Goal: Task Accomplishment & Management: Use online tool/utility

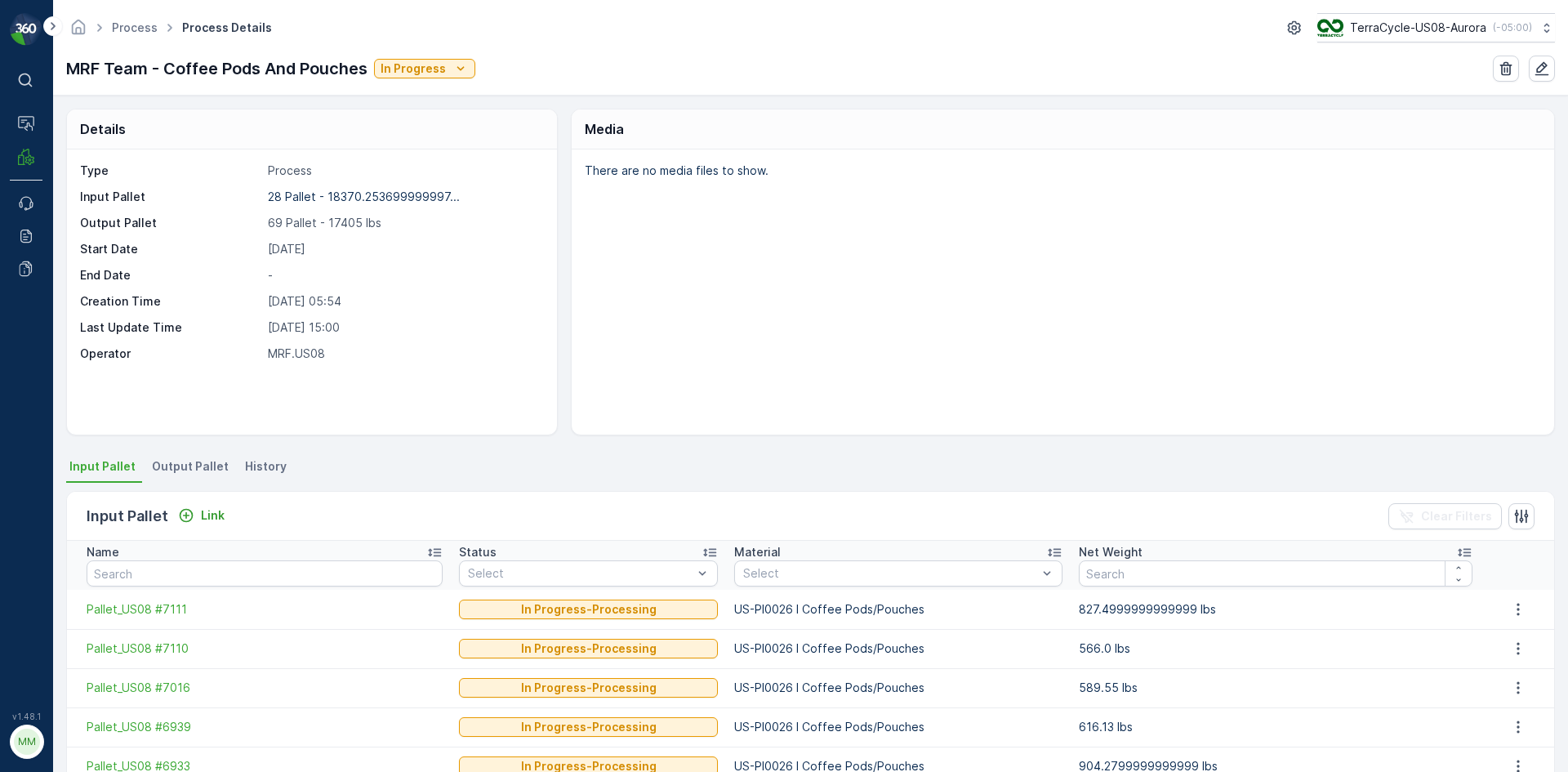
click at [198, 464] on span "Output Pallet" at bounding box center [190, 466] width 76 height 16
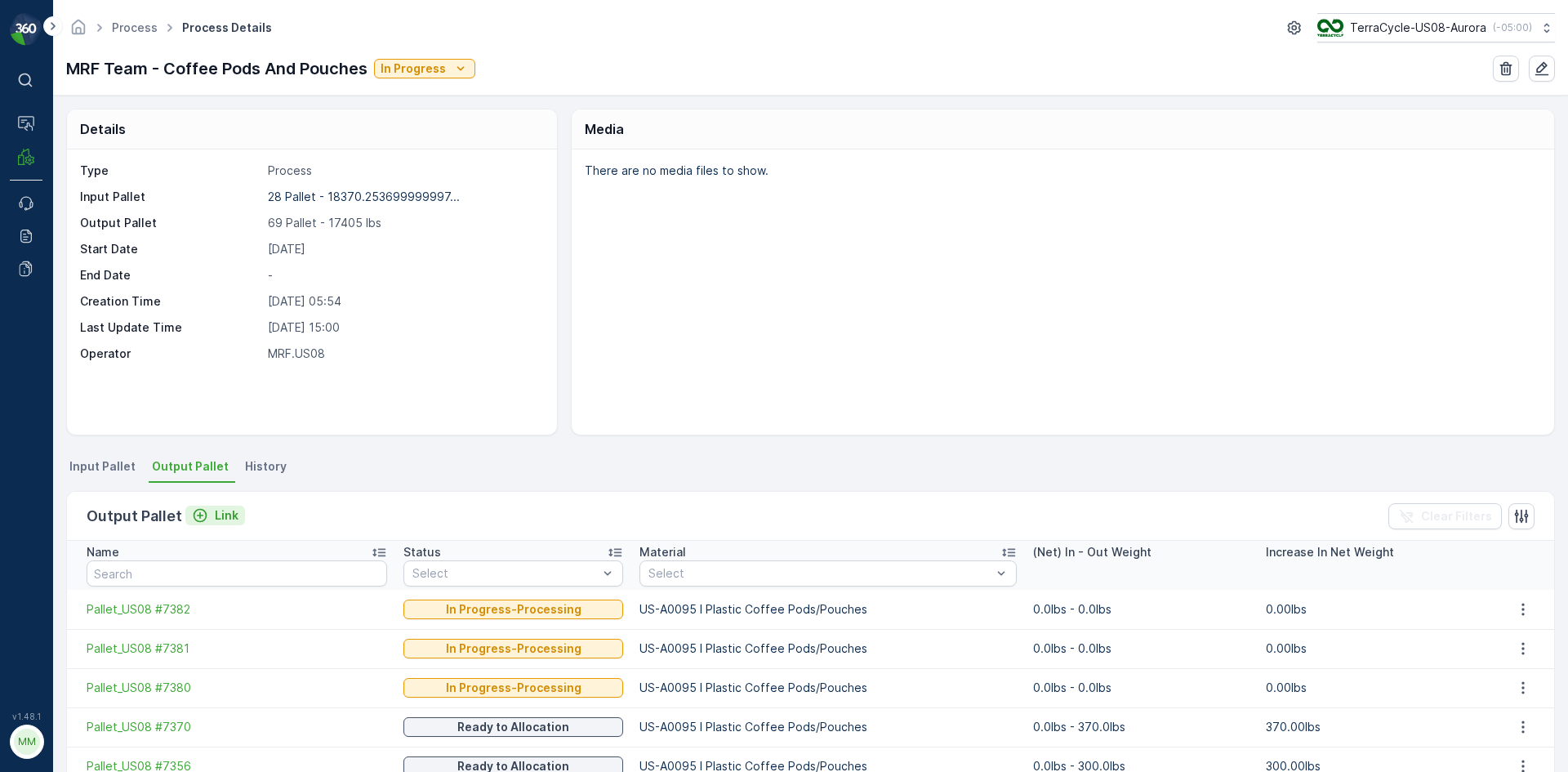
click at [210, 511] on div "Link" at bounding box center [215, 515] width 47 height 16
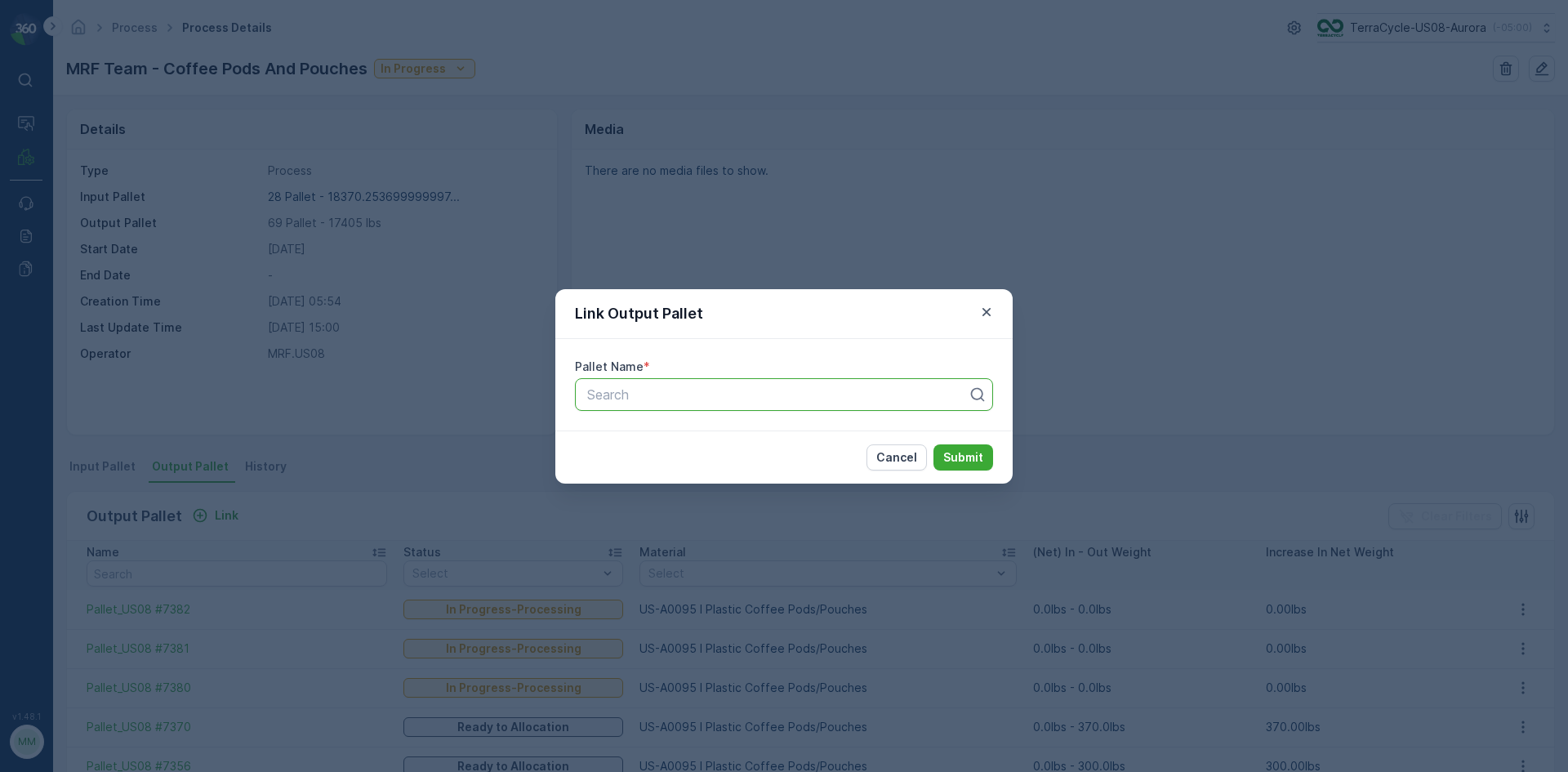
click at [655, 388] on div at bounding box center [777, 394] width 384 height 15
type input "7379"
click at [669, 434] on span "Pallet_US08 #7379" at bounding box center [642, 434] width 117 height 15
click at [976, 452] on p "Submit" at bounding box center [963, 457] width 40 height 16
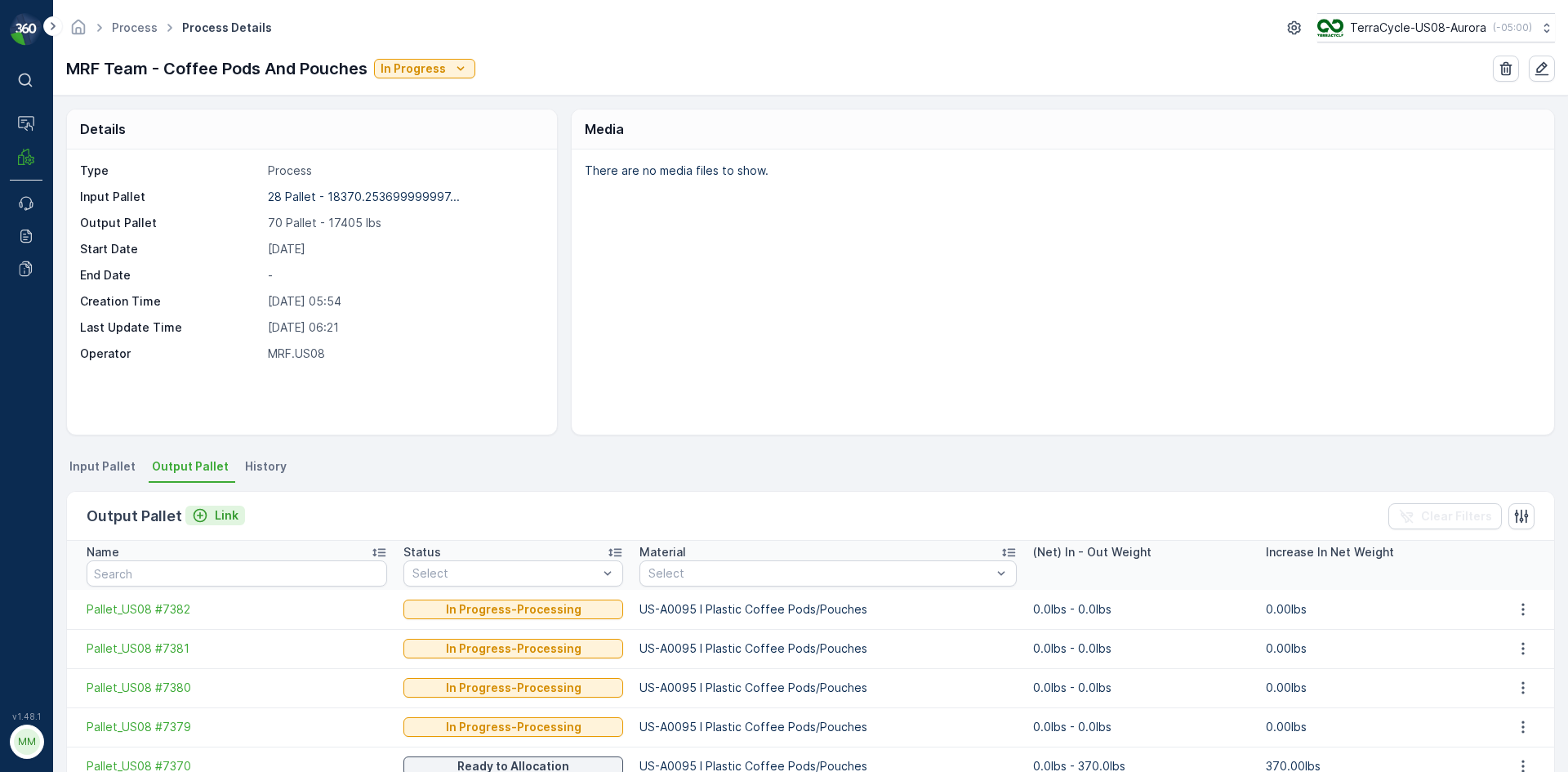
click at [201, 517] on icon "Link" at bounding box center [200, 515] width 16 height 16
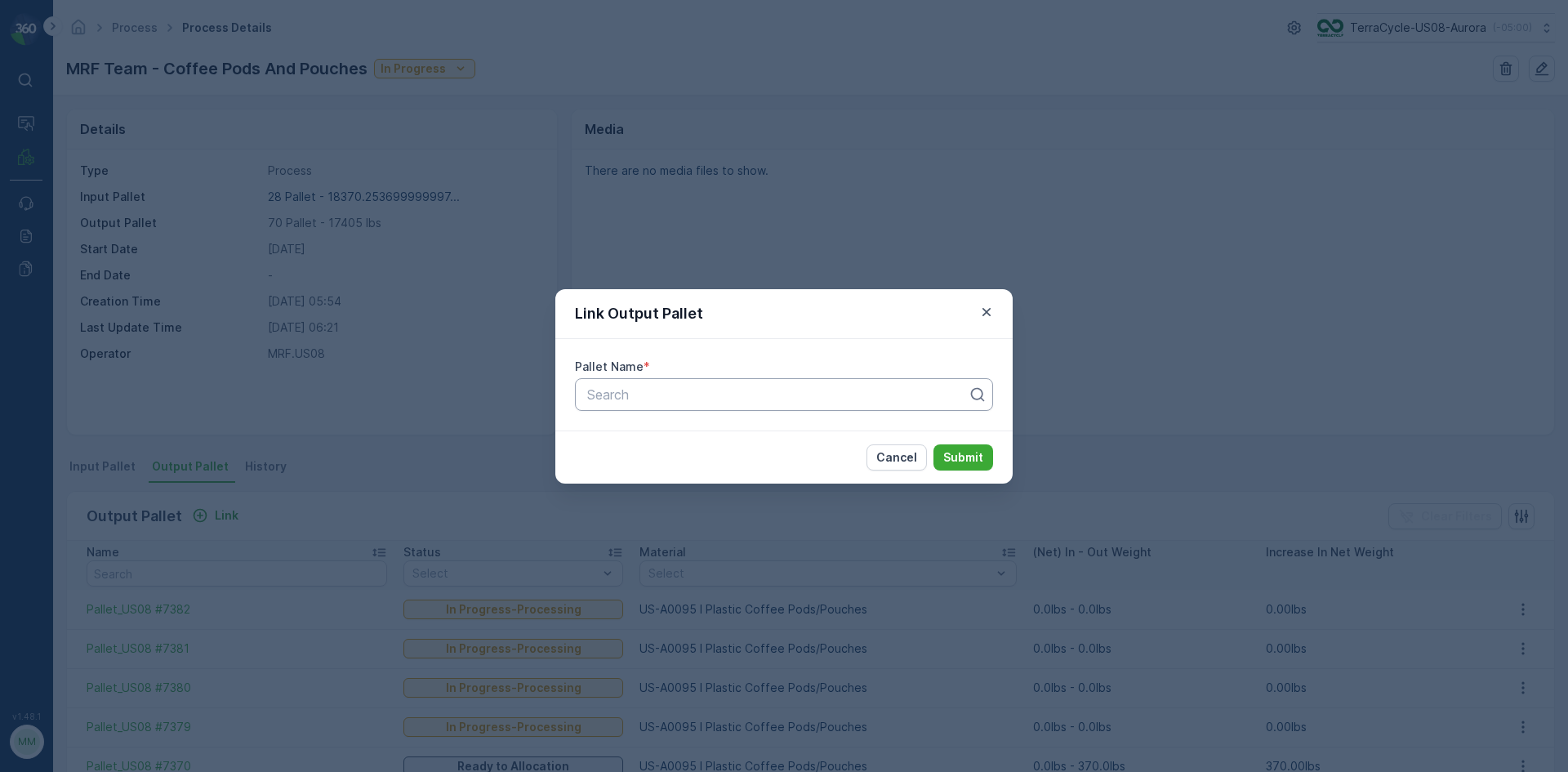
click at [853, 401] on div at bounding box center [777, 394] width 384 height 15
type input "7378"
click at [687, 465] on span "Pallet_US08 #7378" at bounding box center [642, 462] width 117 height 15
click at [957, 460] on p "Submit" at bounding box center [963, 457] width 40 height 16
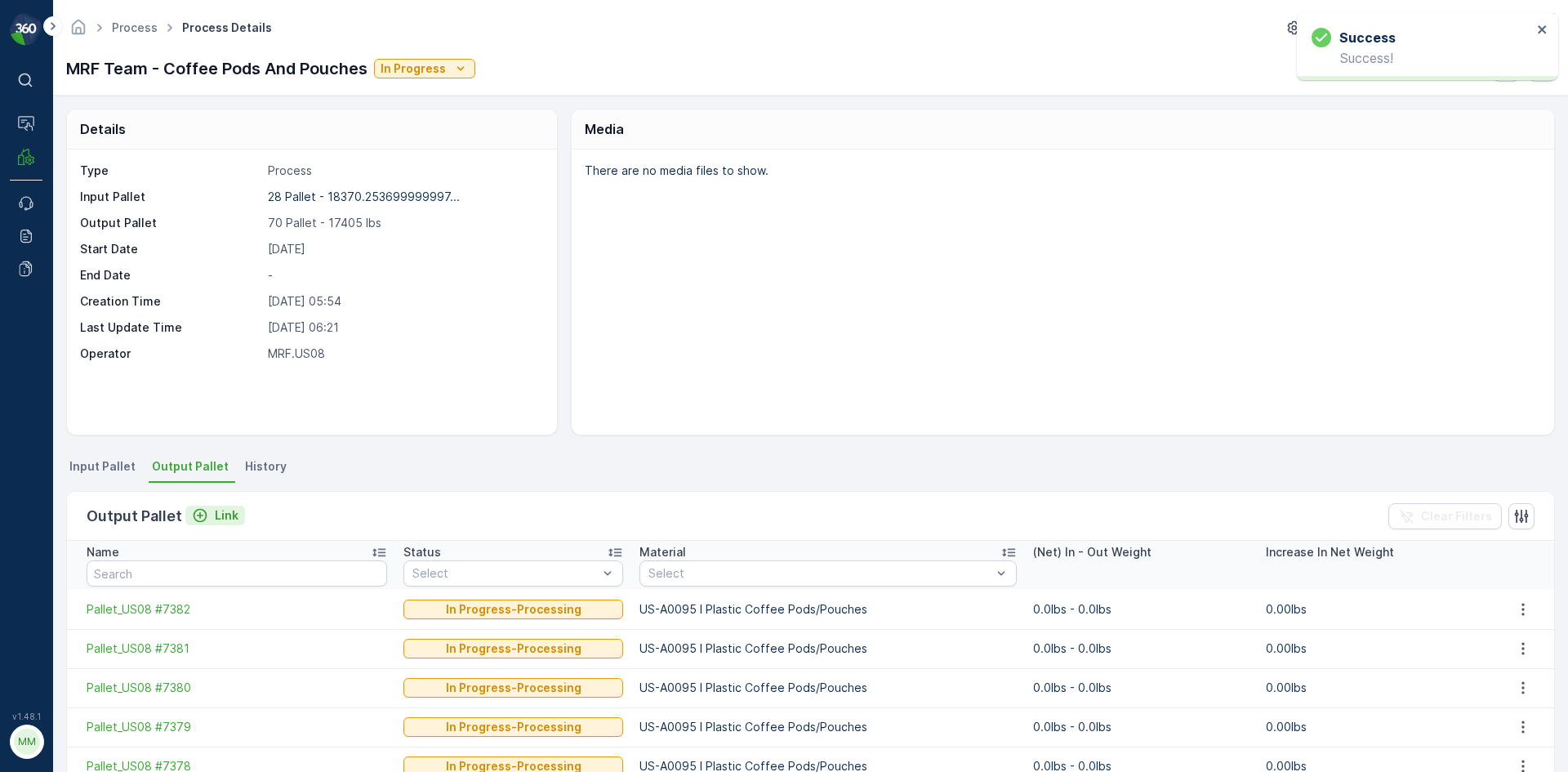
click at [200, 517] on icon "Link" at bounding box center [200, 515] width 16 height 16
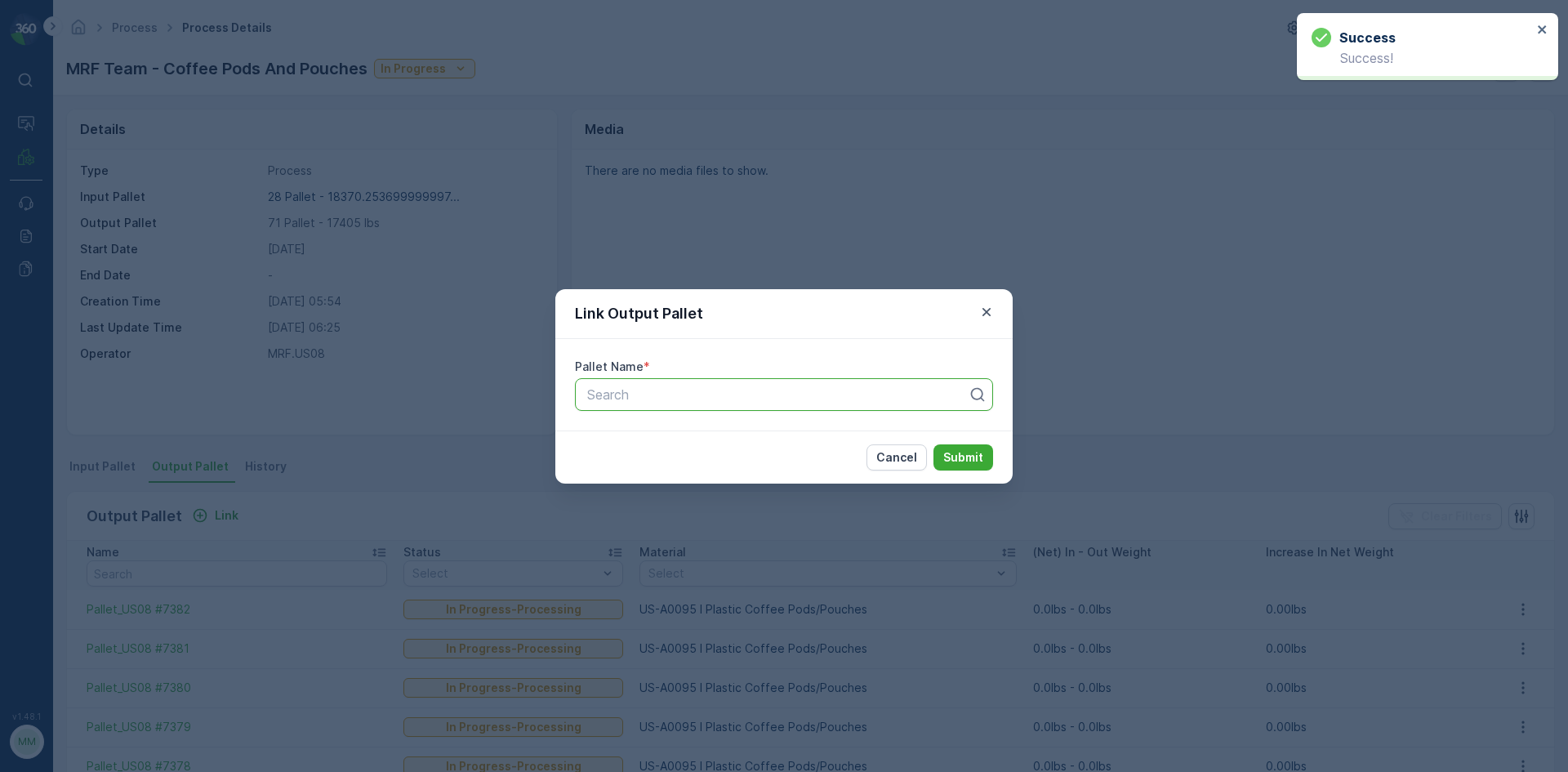
click at [637, 399] on div at bounding box center [777, 394] width 384 height 15
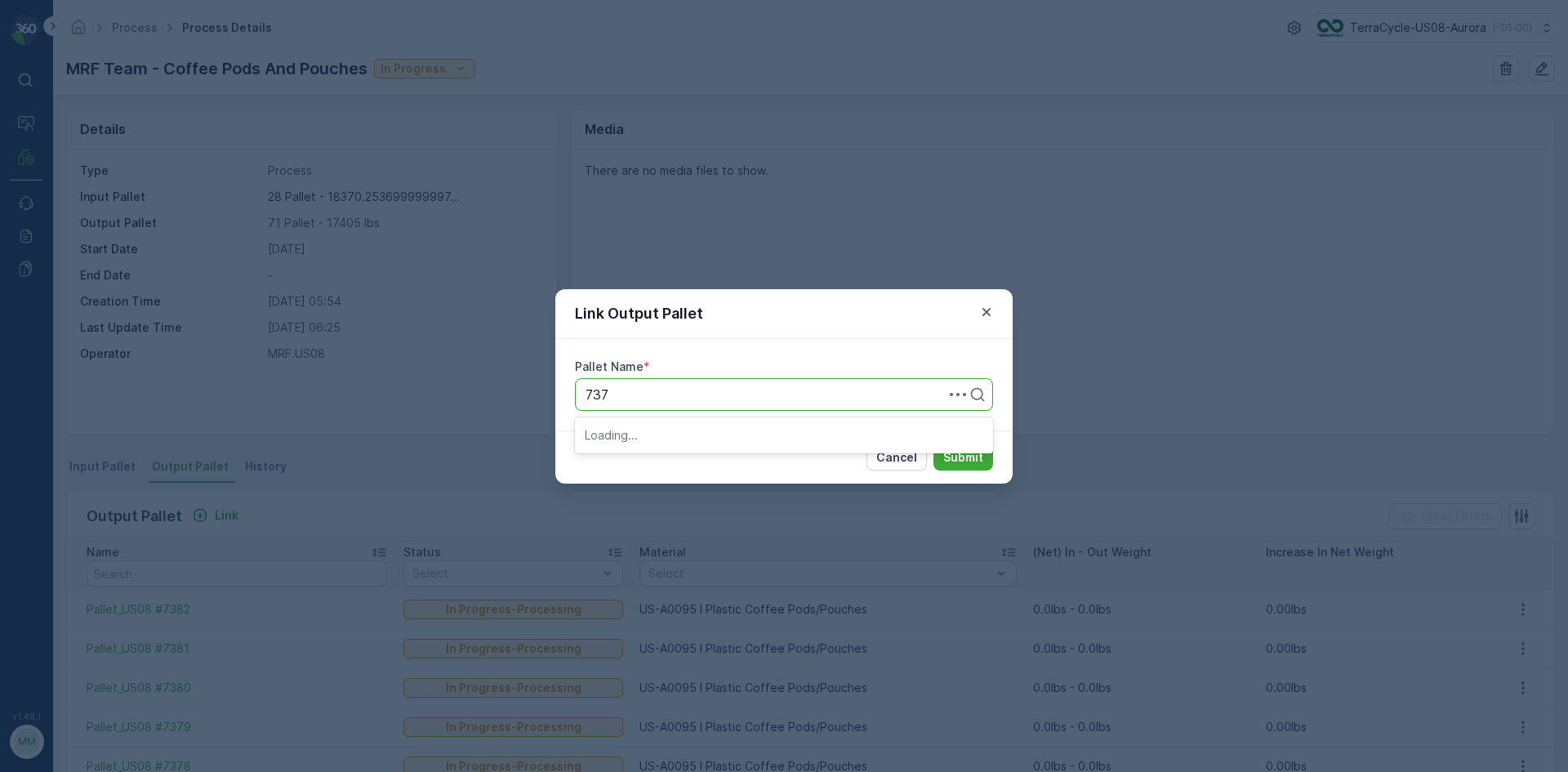
type input "7377"
click at [640, 440] on span "Pallet_US08 #7377" at bounding box center [642, 434] width 116 height 15
click at [980, 452] on p "Submit" at bounding box center [963, 457] width 40 height 16
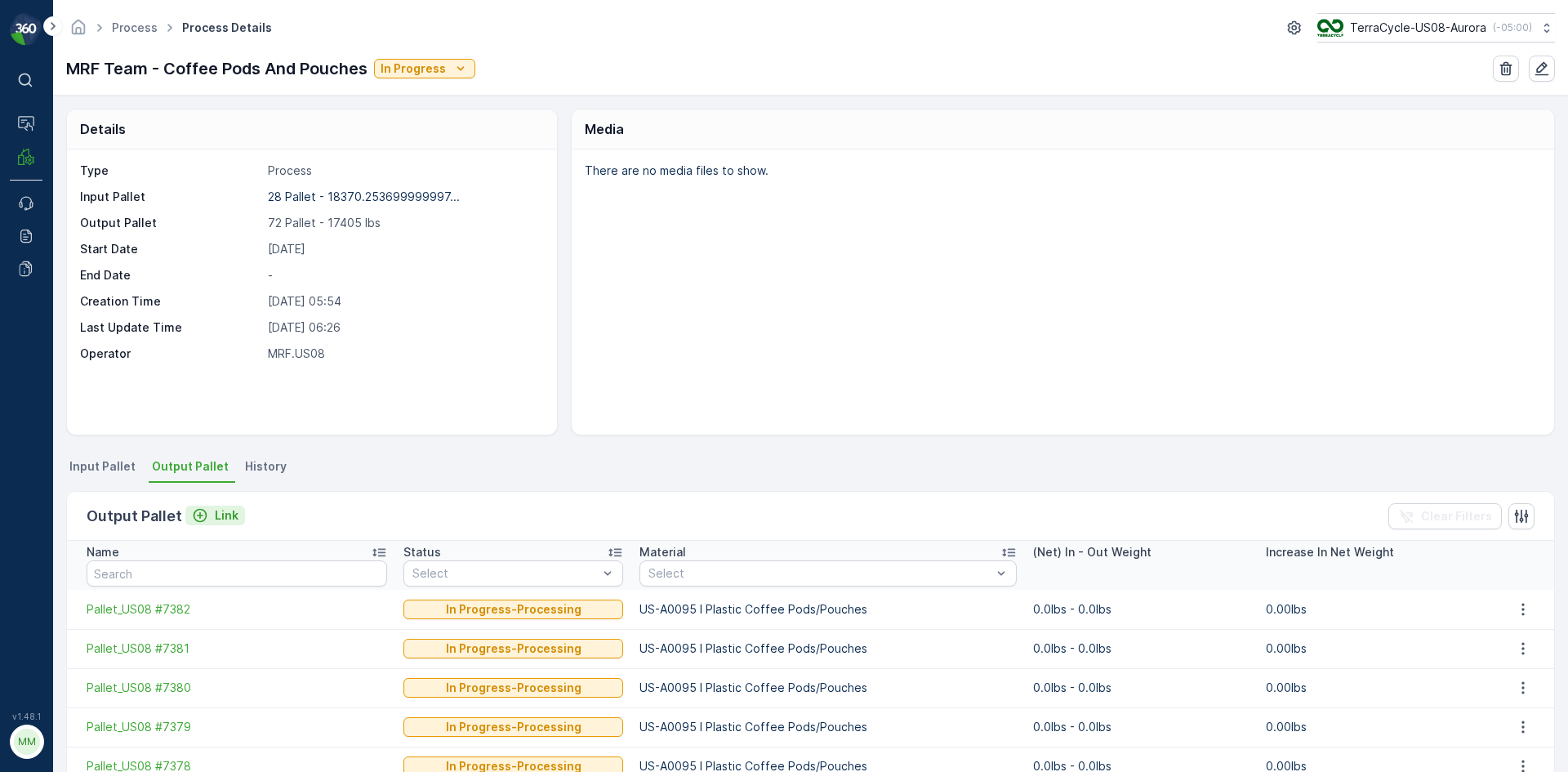
click at [215, 518] on p "Link" at bounding box center [226, 515] width 23 height 16
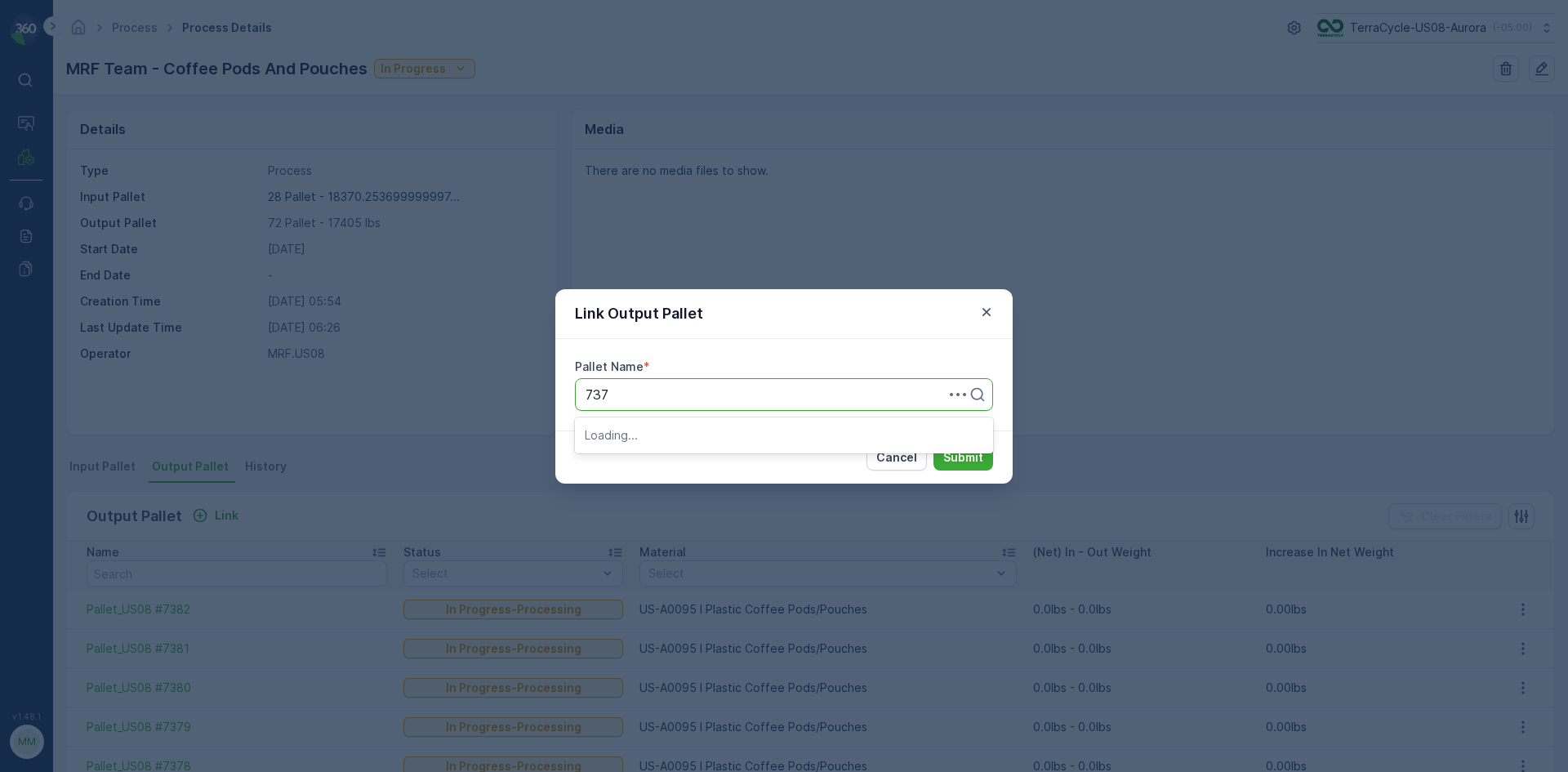
type input "7376"
click at [696, 459] on span "Pallet_US08 #7376" at bounding box center [642, 462] width 117 height 15
click at [966, 461] on p "Submit" at bounding box center [963, 457] width 40 height 16
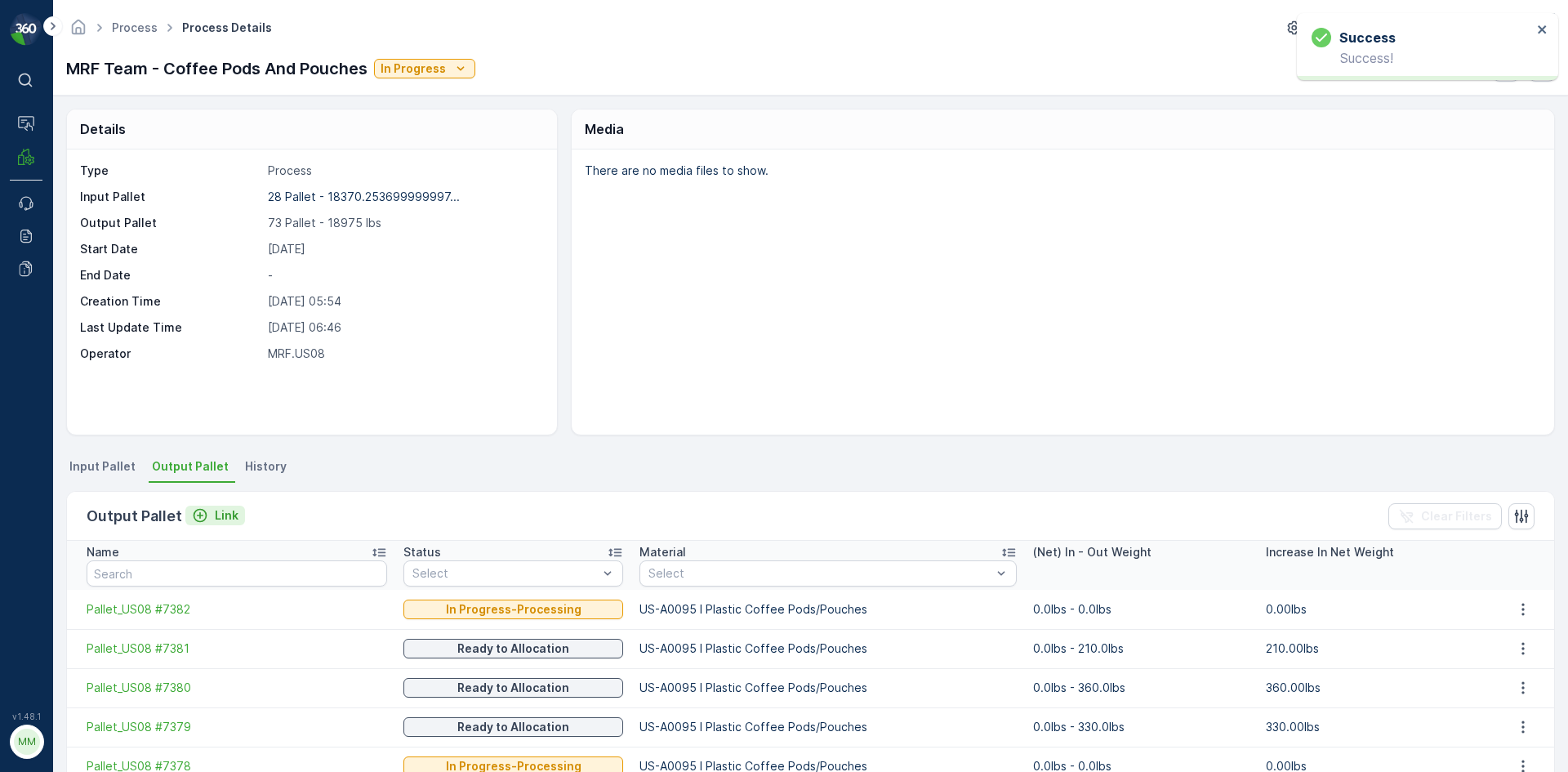
click at [210, 516] on div "Link" at bounding box center [215, 515] width 47 height 16
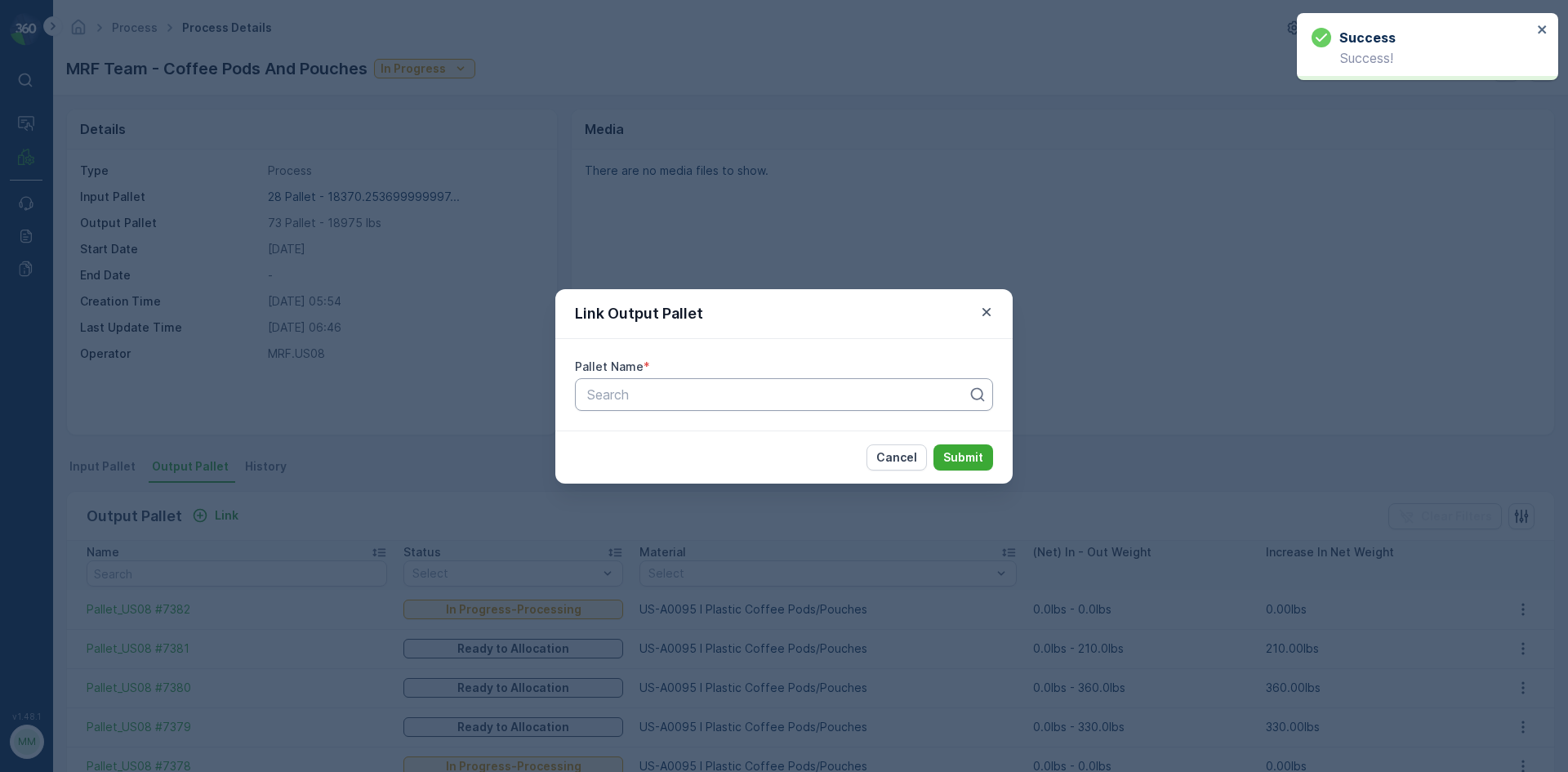
click at [675, 393] on div at bounding box center [777, 394] width 384 height 15
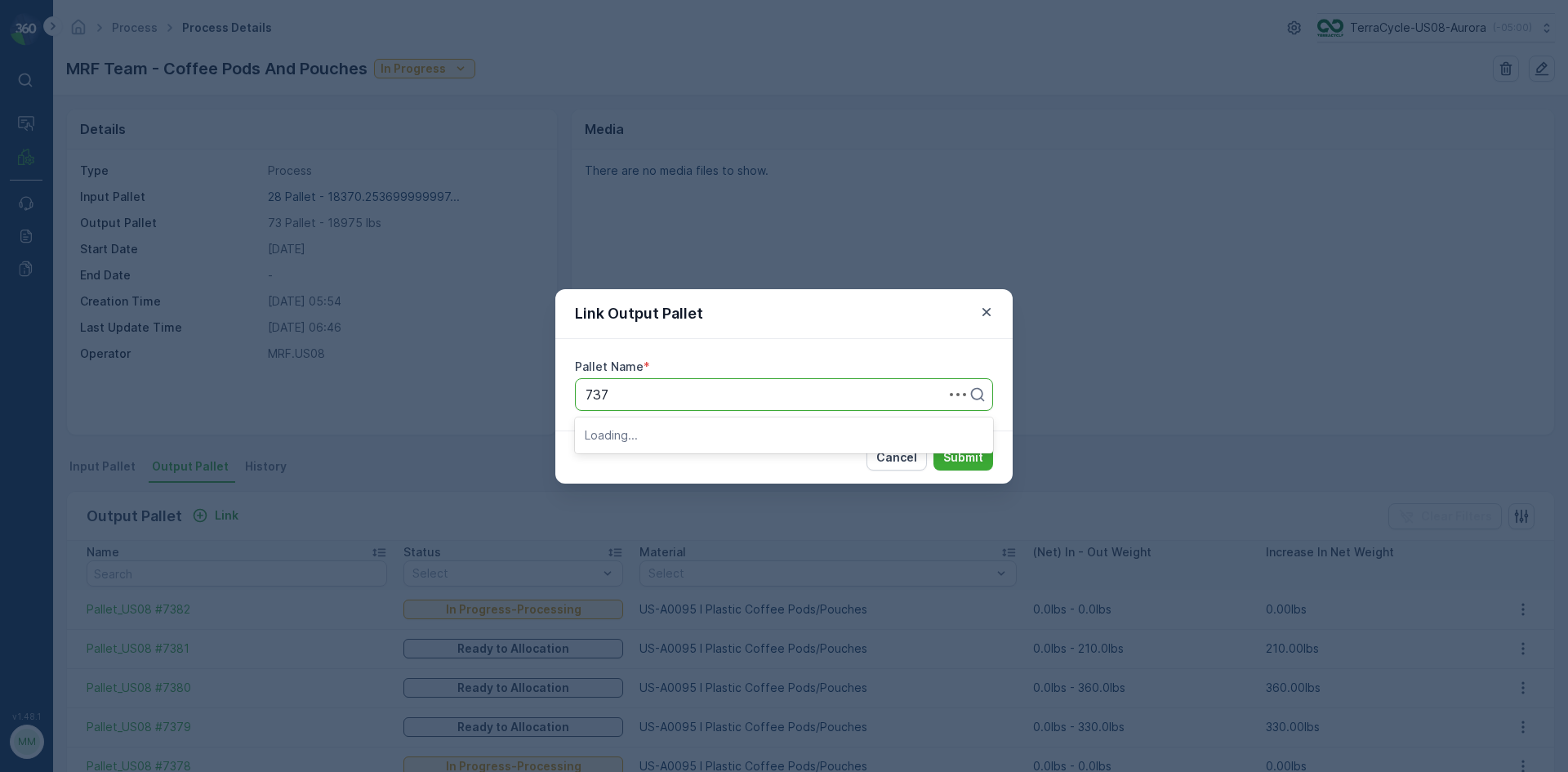
type input "7375"
click at [665, 461] on span "Pallet_US08 #7375" at bounding box center [642, 462] width 117 height 15
click at [963, 452] on p "Submit" at bounding box center [963, 457] width 40 height 16
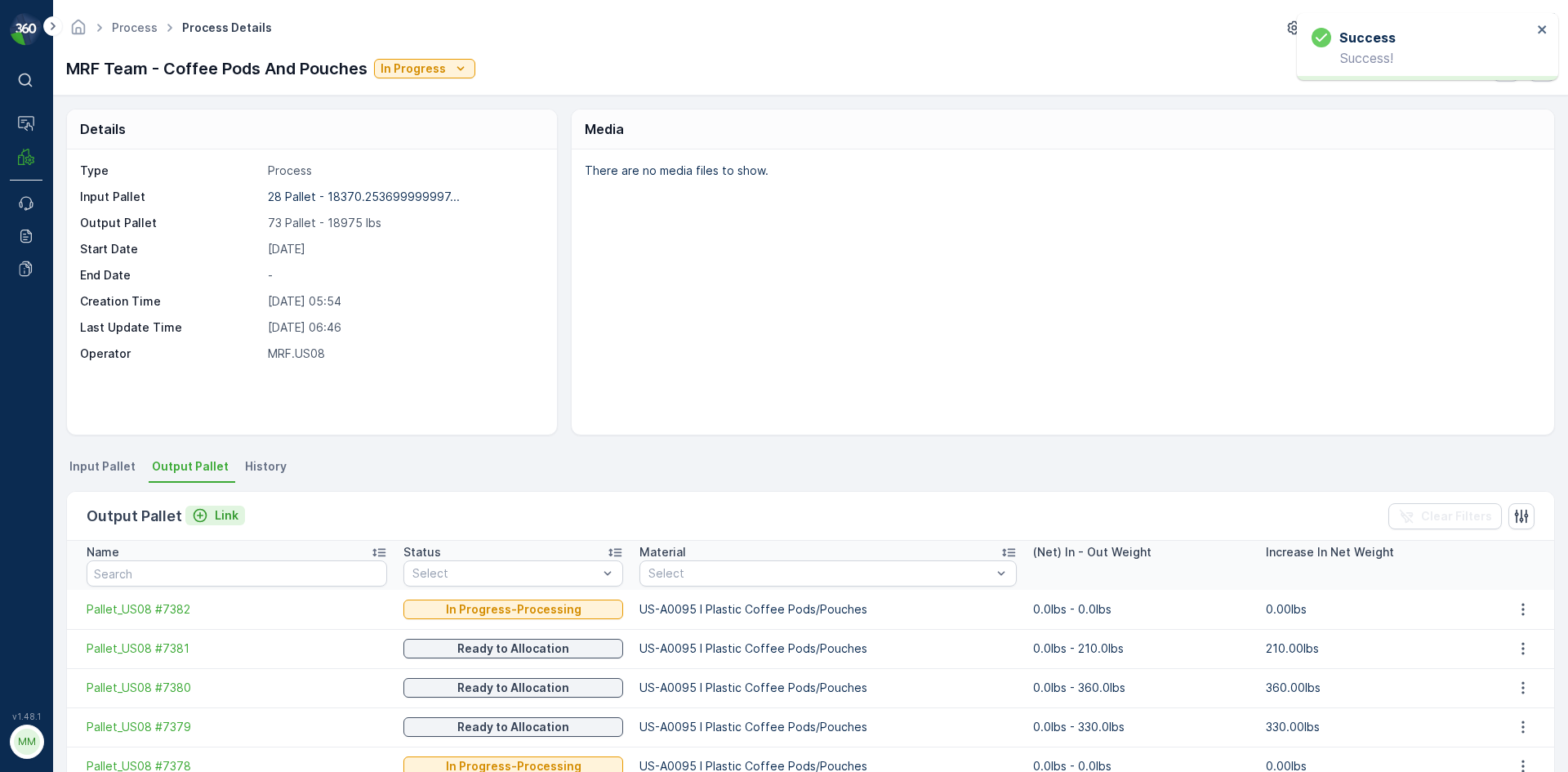
click at [225, 514] on p "Link" at bounding box center [226, 515] width 23 height 16
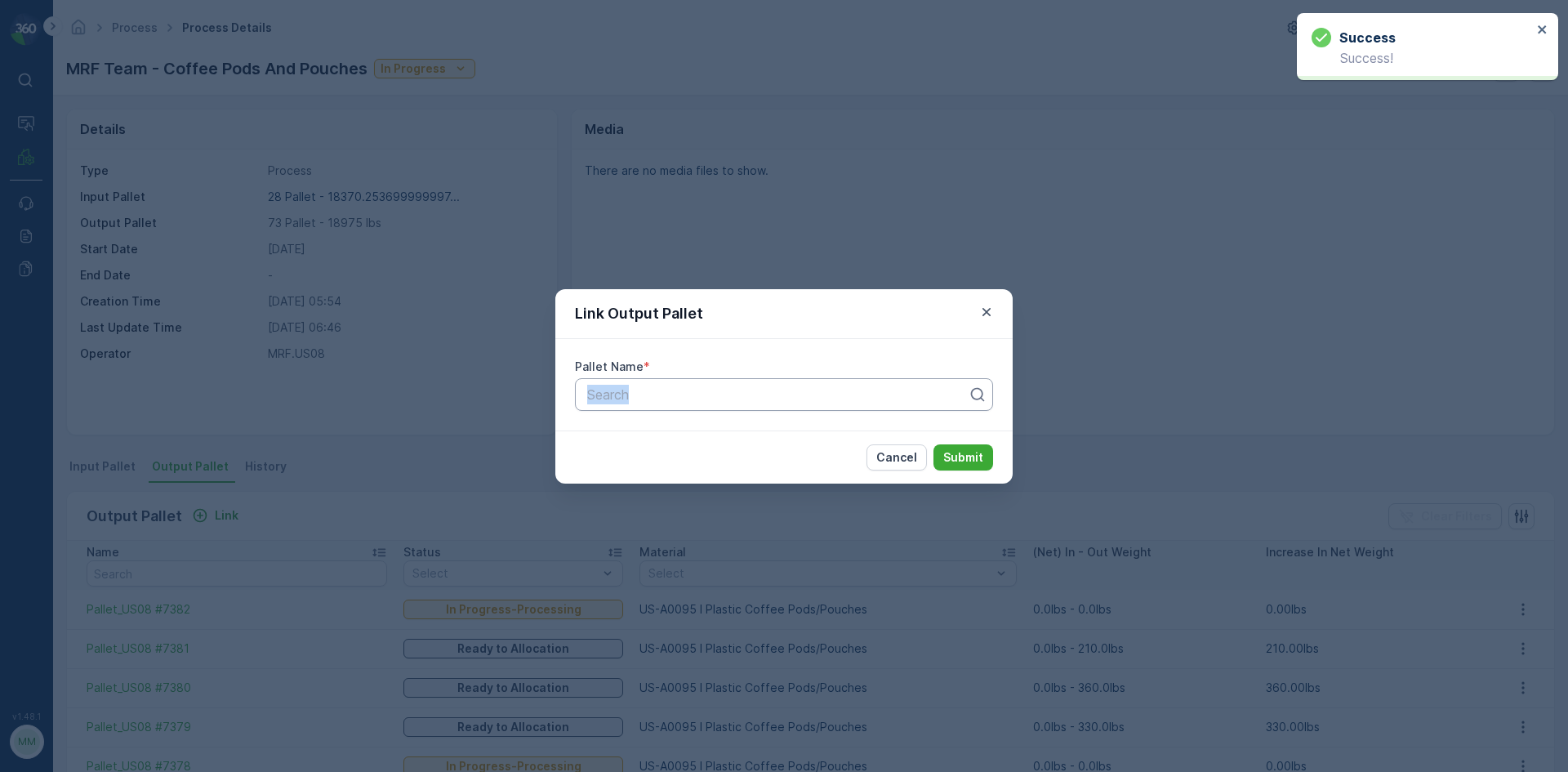
drag, startPoint x: 667, startPoint y: 372, endPoint x: 662, endPoint y: 399, distance: 27.5
click at [662, 399] on div "Pallet Name * Search" at bounding box center [784, 384] width 458 height 91
click at [662, 399] on div at bounding box center [777, 394] width 384 height 15
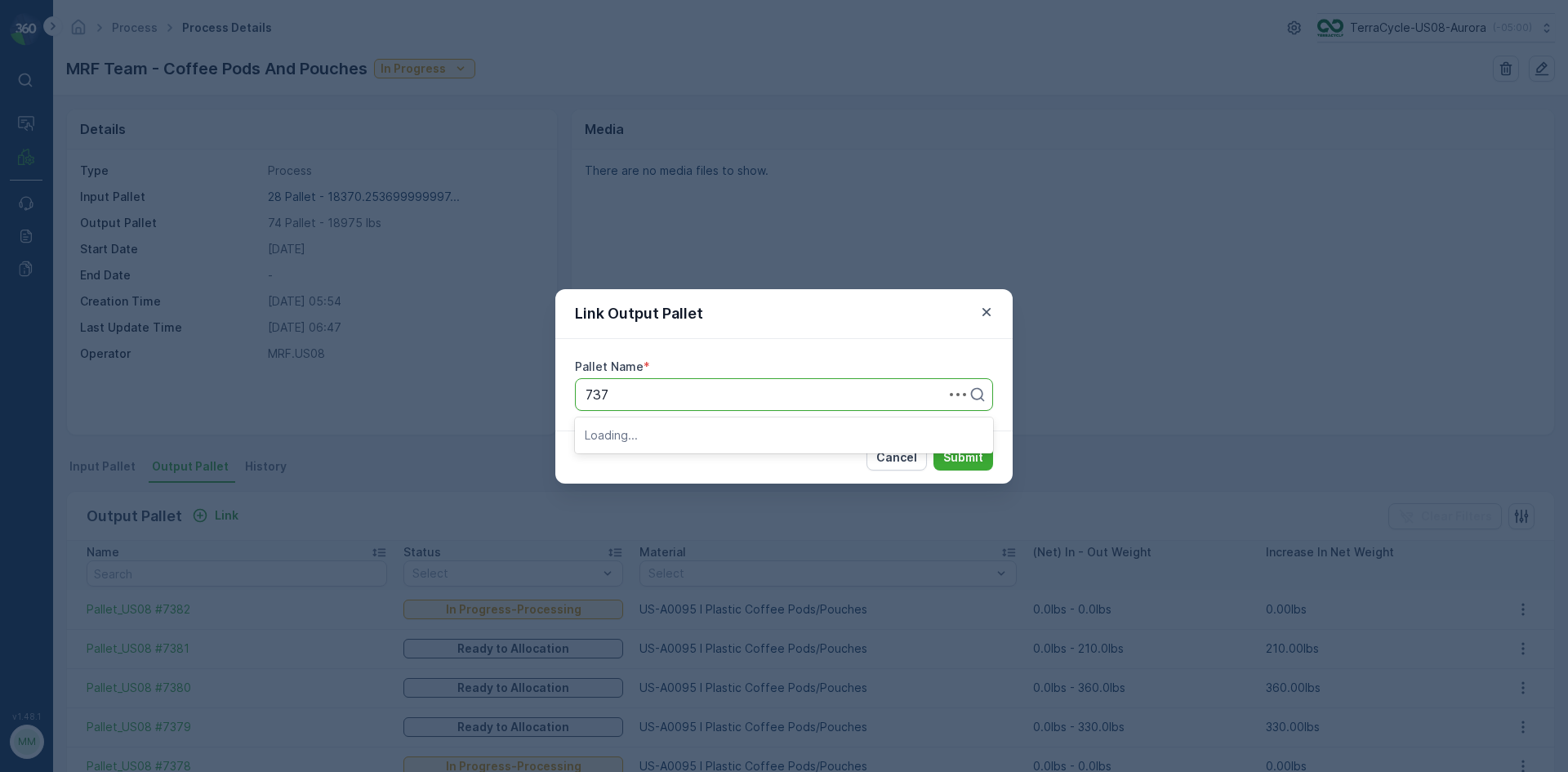
type input "7374"
click at [619, 440] on span "Pallet_US08 #7374" at bounding box center [642, 434] width 116 height 15
click at [939, 461] on button "Submit" at bounding box center [963, 458] width 60 height 26
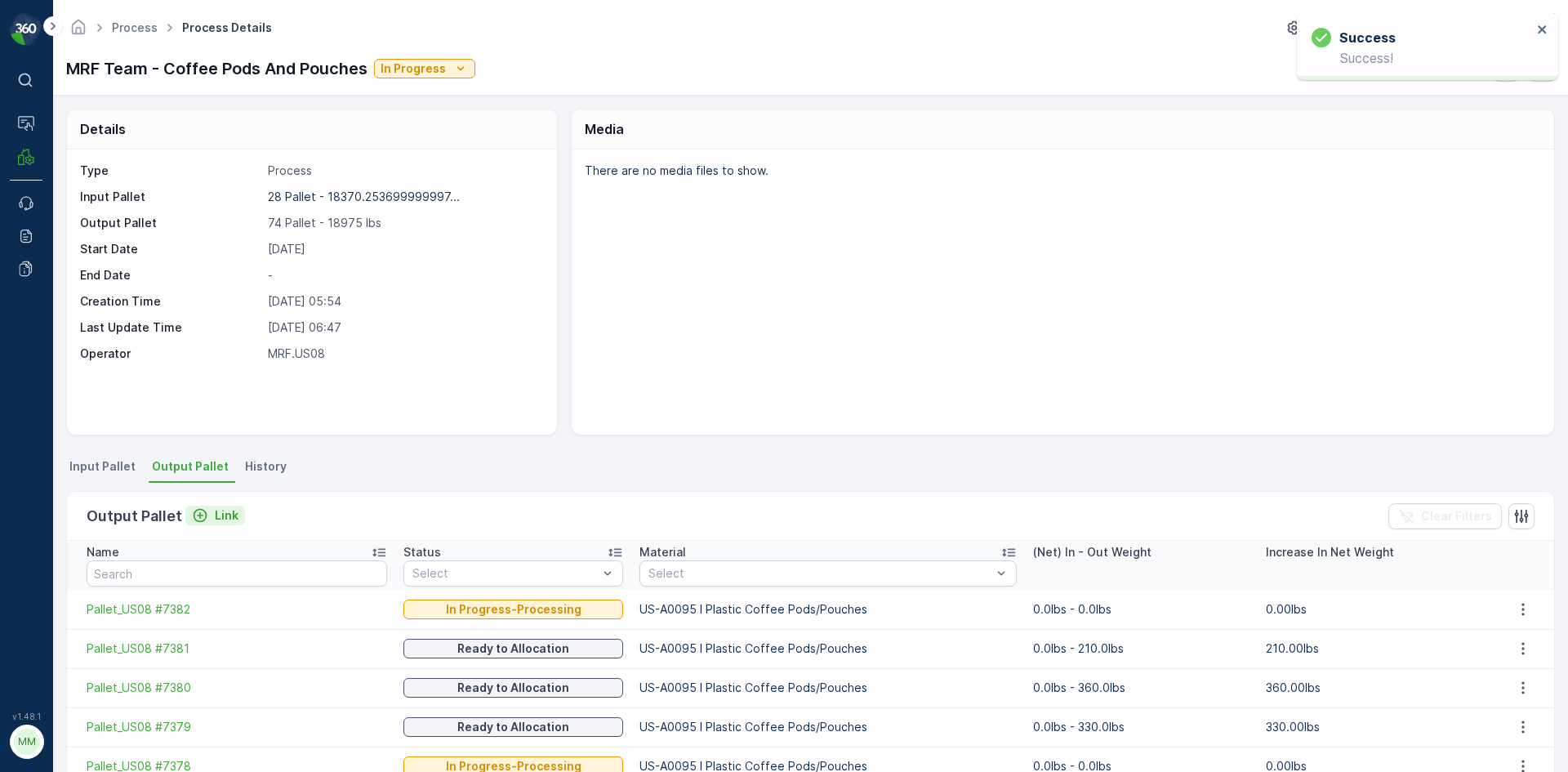
click at [225, 522] on p "Link" at bounding box center [226, 515] width 23 height 16
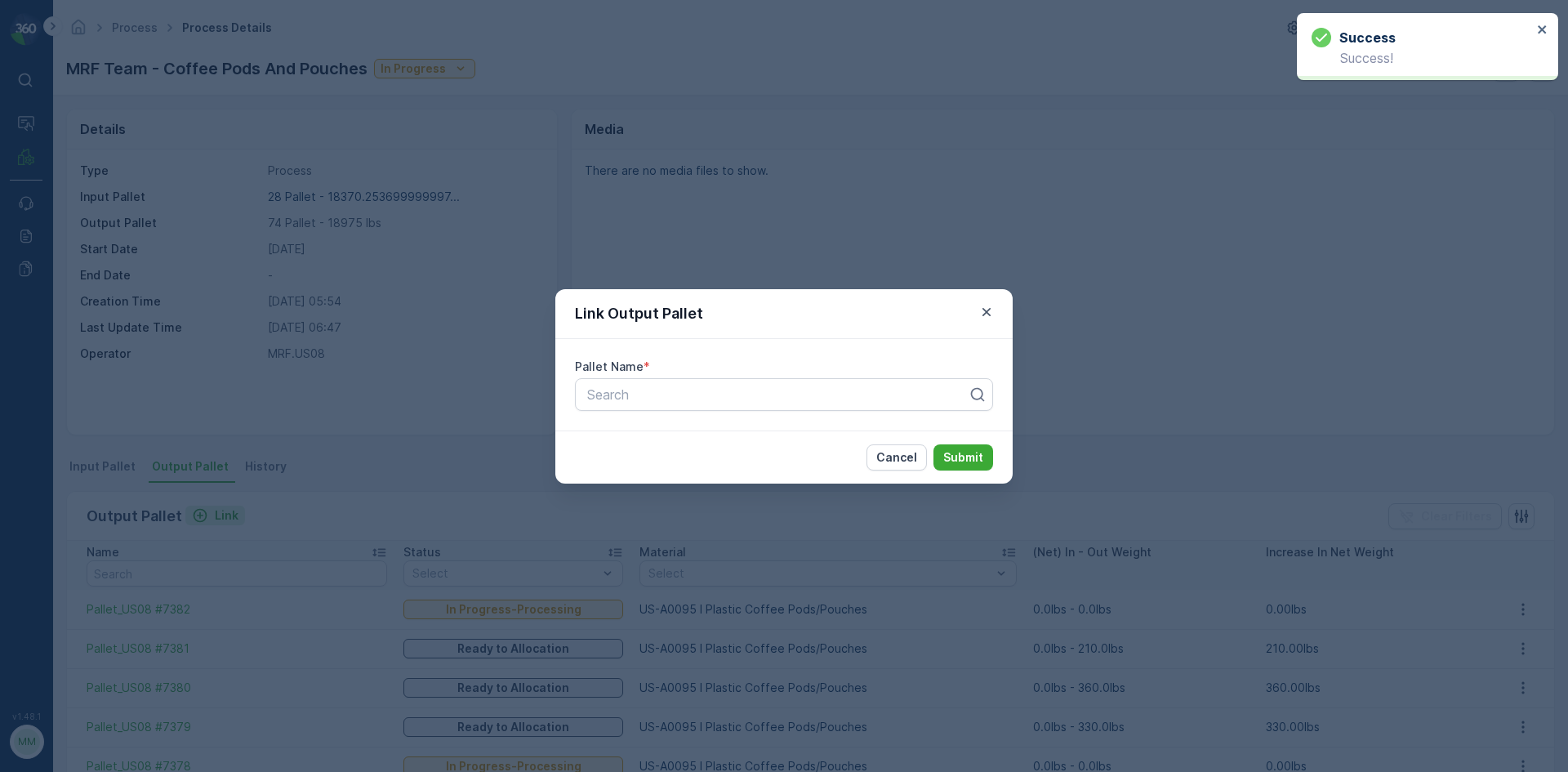
click at [622, 400] on div at bounding box center [777, 394] width 384 height 15
type input "7373"
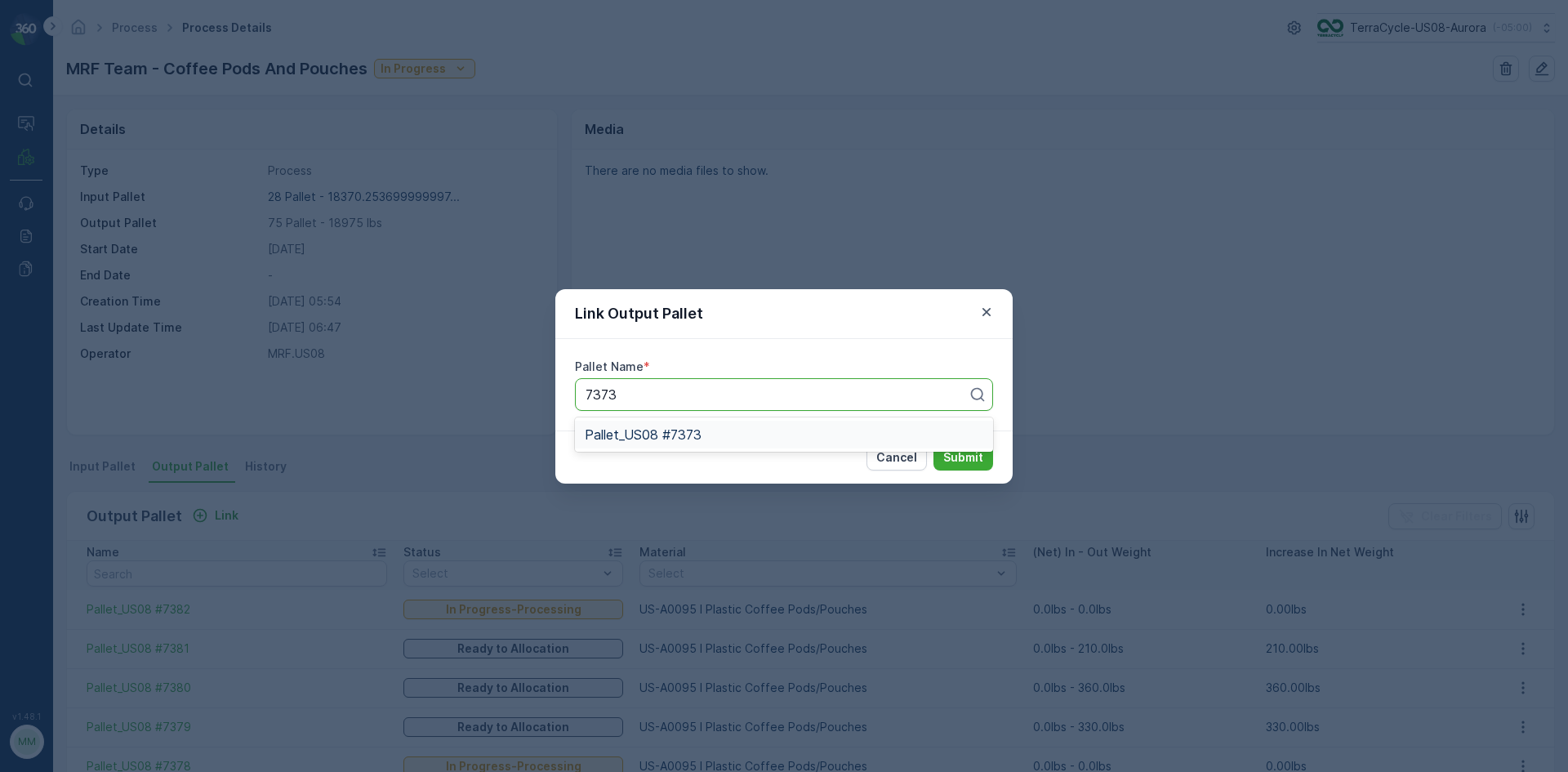
click at [636, 433] on span "Pallet_US08 #7373" at bounding box center [642, 434] width 117 height 15
click at [945, 447] on button "Submit" at bounding box center [963, 458] width 60 height 26
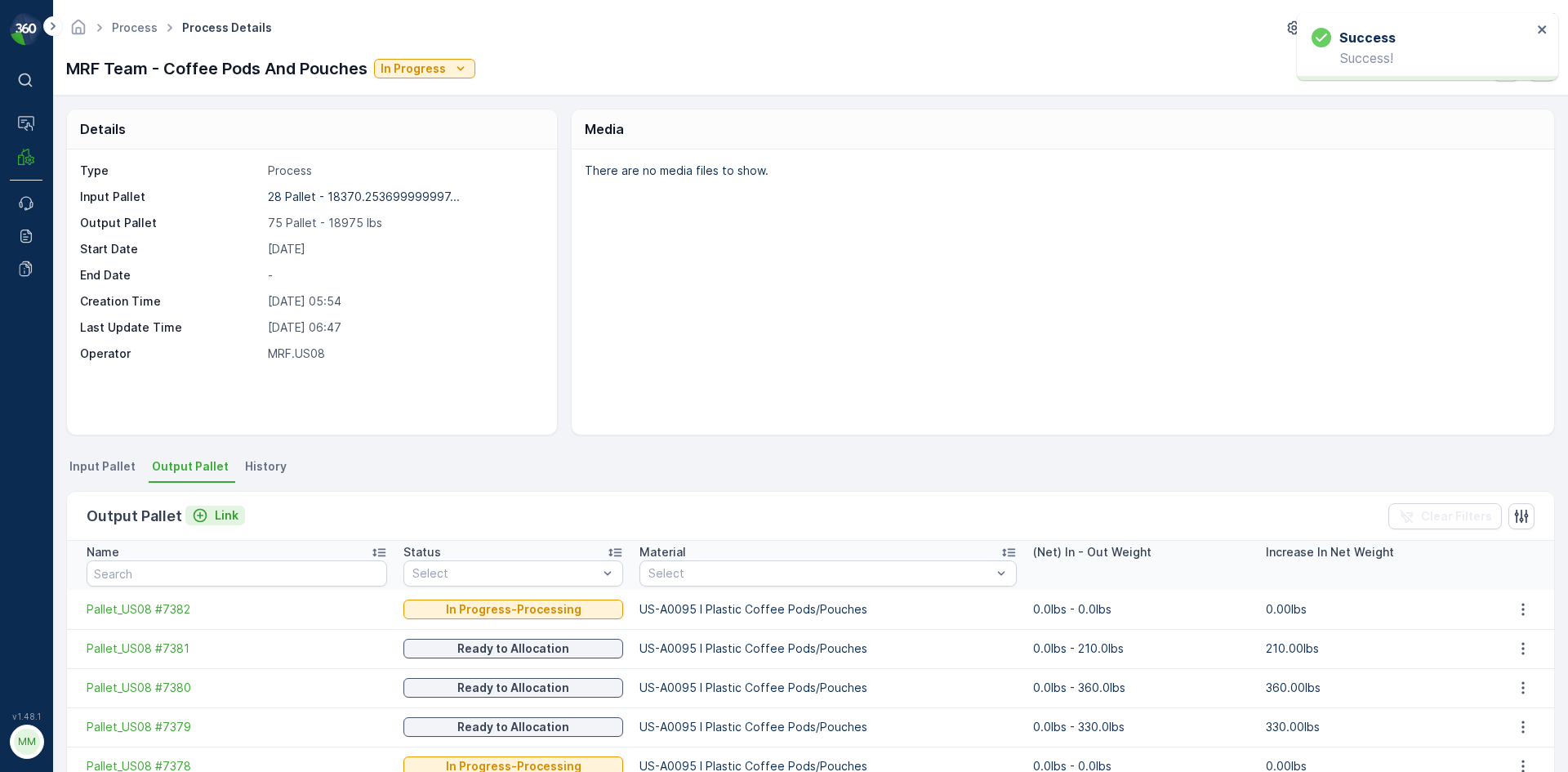
click at [225, 514] on p "Link" at bounding box center [226, 515] width 23 height 16
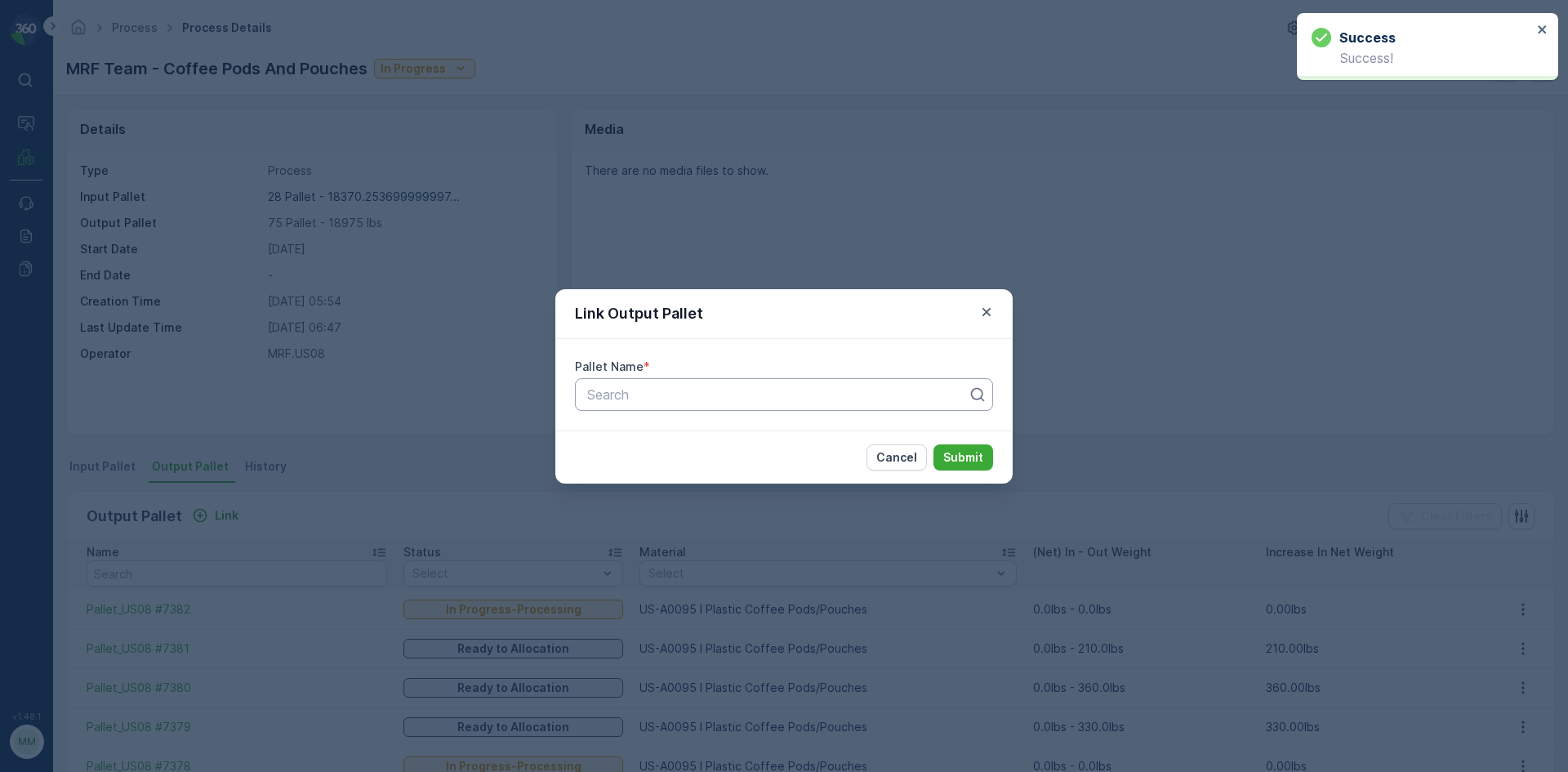
drag, startPoint x: 225, startPoint y: 514, endPoint x: 680, endPoint y: 392, distance: 471.1
click at [682, 386] on div "Pallet Name * Search" at bounding box center [784, 384] width 458 height 91
click at [680, 392] on div at bounding box center [777, 394] width 384 height 15
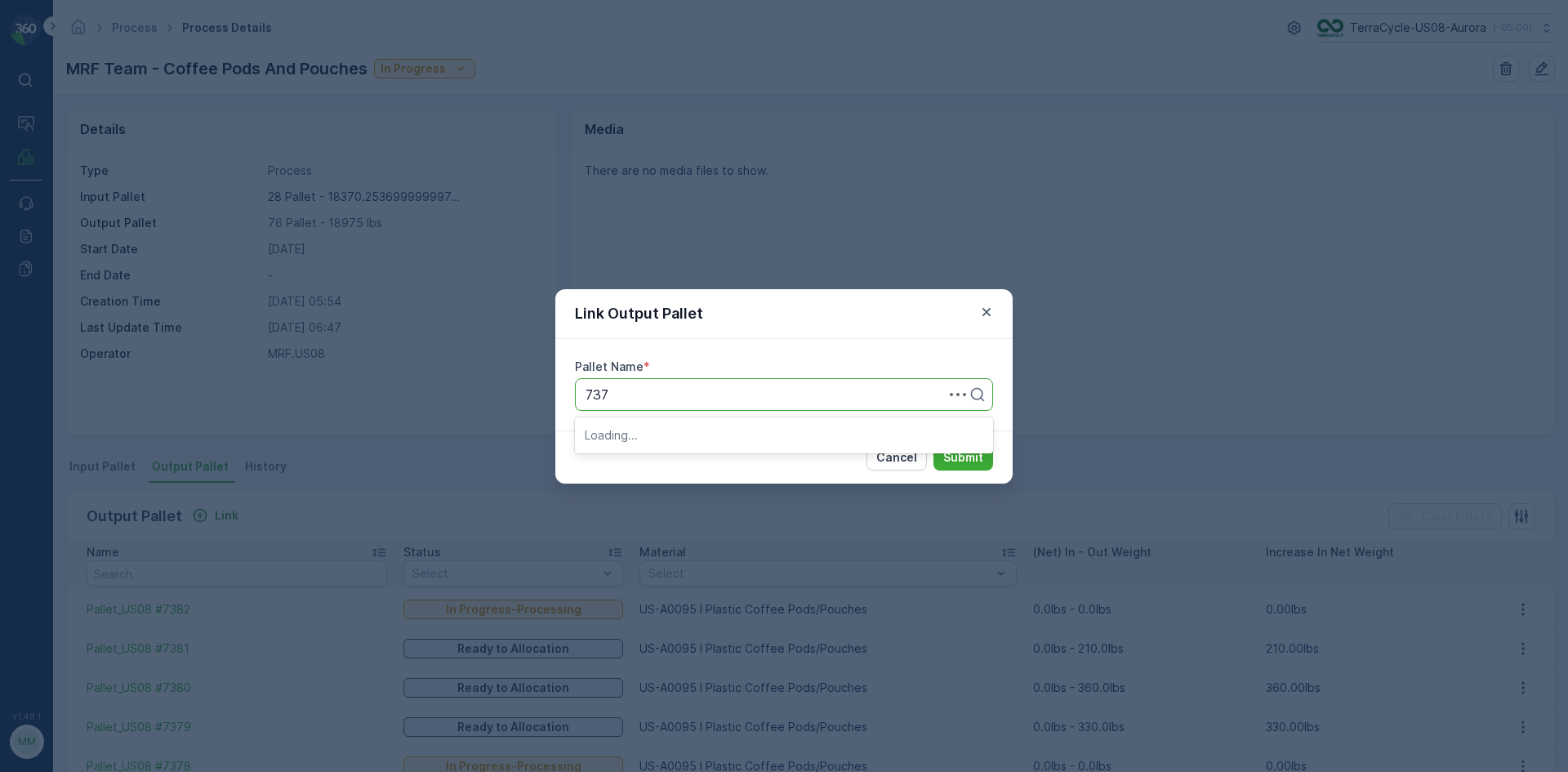
type input "7372"
drag, startPoint x: 680, startPoint y: 436, endPoint x: 874, endPoint y: 451, distance: 194.6
click at [680, 435] on span "Pallet_US08 #7372" at bounding box center [642, 434] width 116 height 15
click at [976, 466] on button "Submit" at bounding box center [963, 458] width 60 height 26
